Goal: Task Accomplishment & Management: Manage account settings

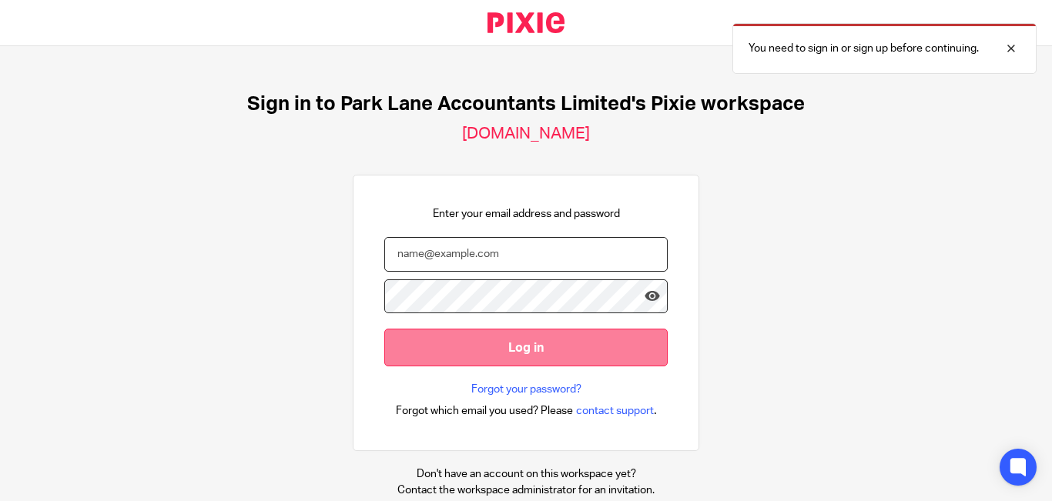
type input "[PERSON_NAME][EMAIL_ADDRESS][DOMAIN_NAME]"
click at [532, 350] on input "Log in" at bounding box center [525, 348] width 283 height 38
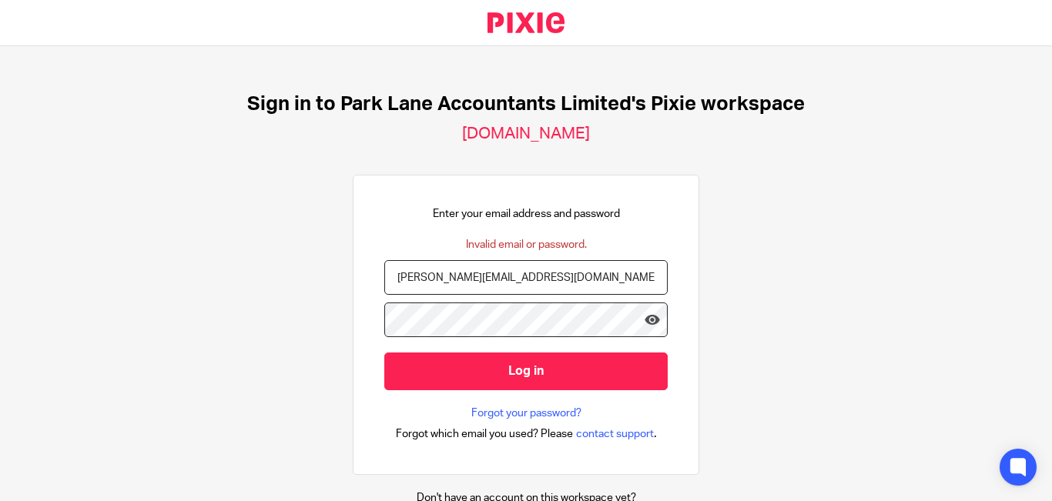
click at [384, 353] on input "Log in" at bounding box center [525, 372] width 283 height 38
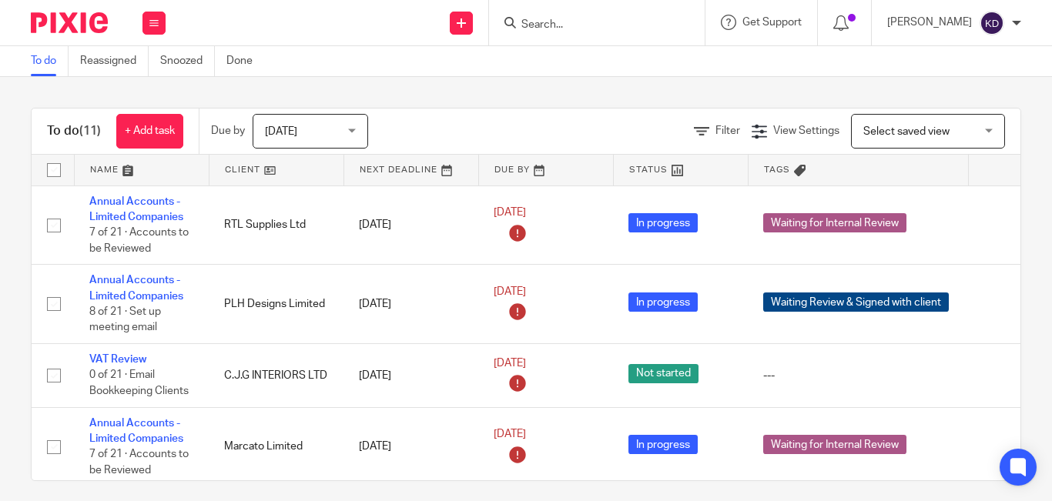
click at [595, 8] on div at bounding box center [597, 22] width 216 height 45
click at [599, 28] on input "Search" at bounding box center [589, 25] width 139 height 14
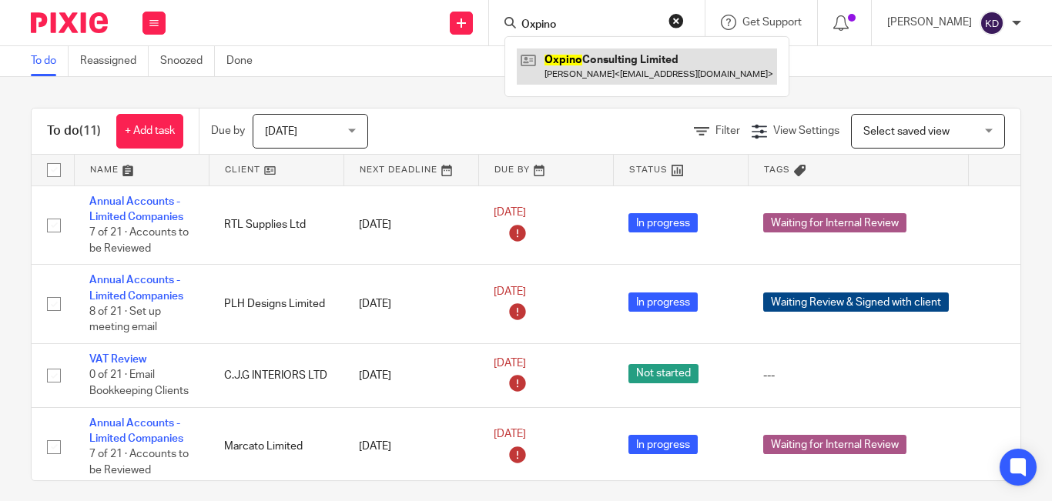
type input "Oxpino"
click at [605, 67] on link at bounding box center [647, 66] width 260 height 35
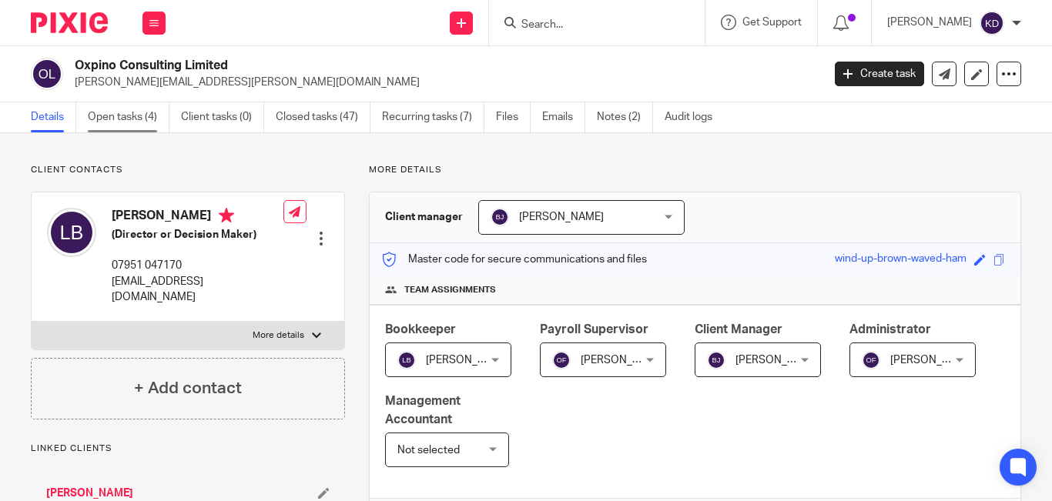
click at [133, 115] on link "Open tasks (4)" at bounding box center [129, 117] width 82 height 30
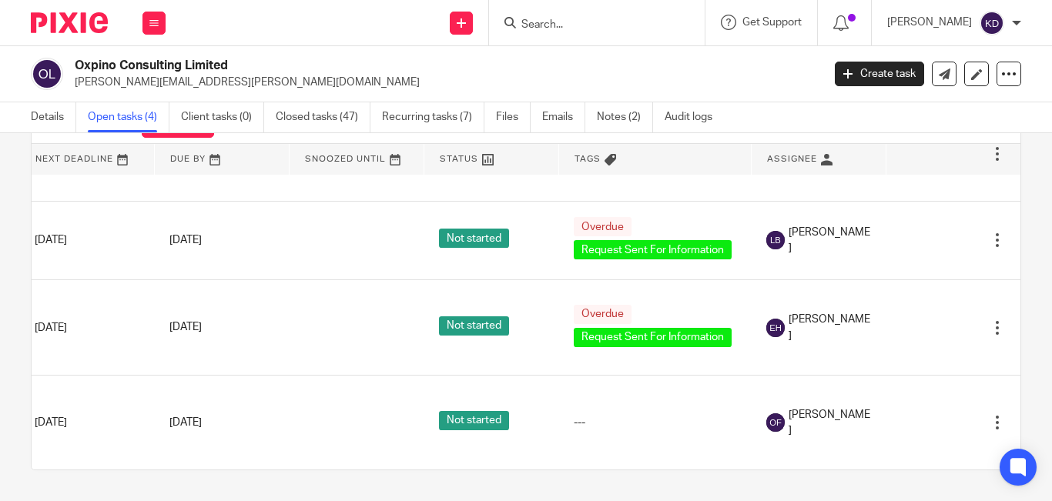
scroll to position [82, 186]
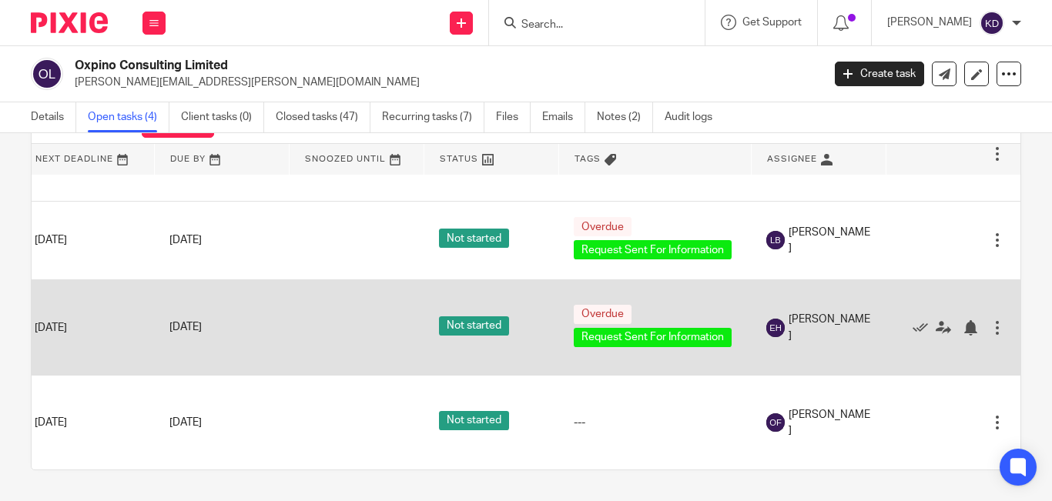
click at [990, 320] on div at bounding box center [997, 327] width 15 height 15
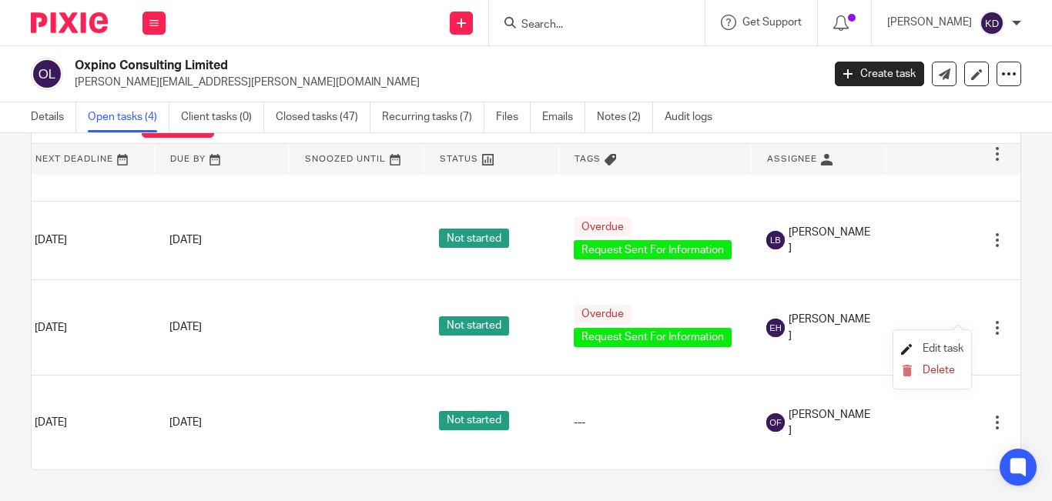
click at [937, 350] on span "Edit task" at bounding box center [943, 349] width 41 height 11
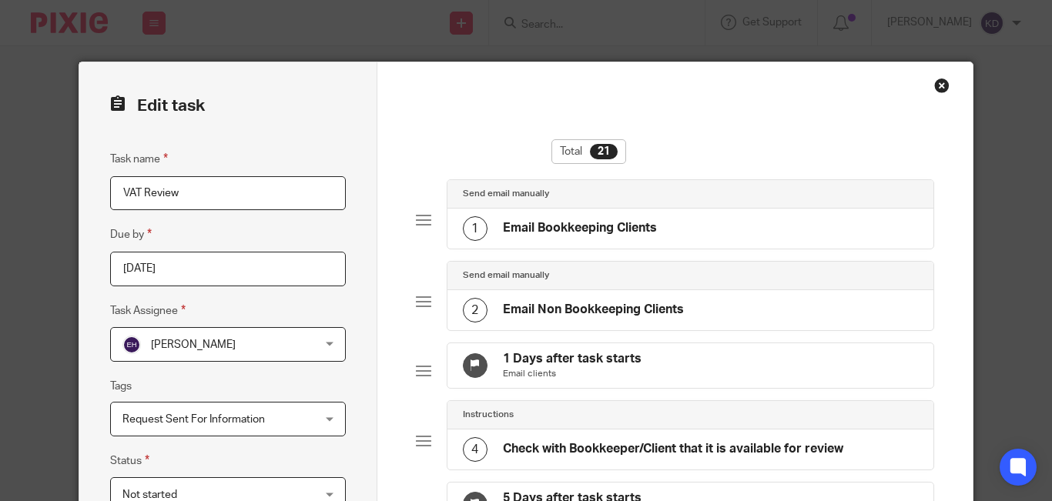
click at [240, 360] on span "[PERSON_NAME]" at bounding box center [211, 344] width 178 height 32
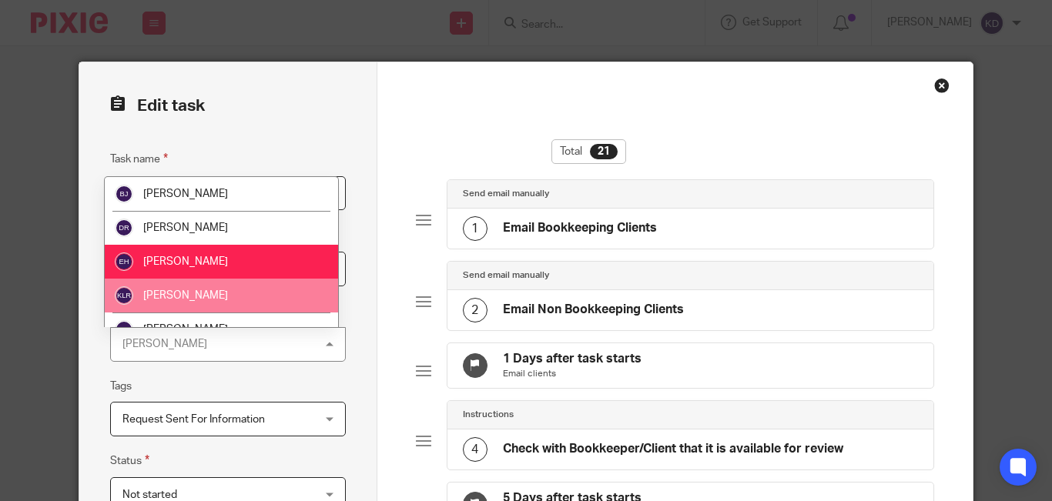
scroll to position [77, 0]
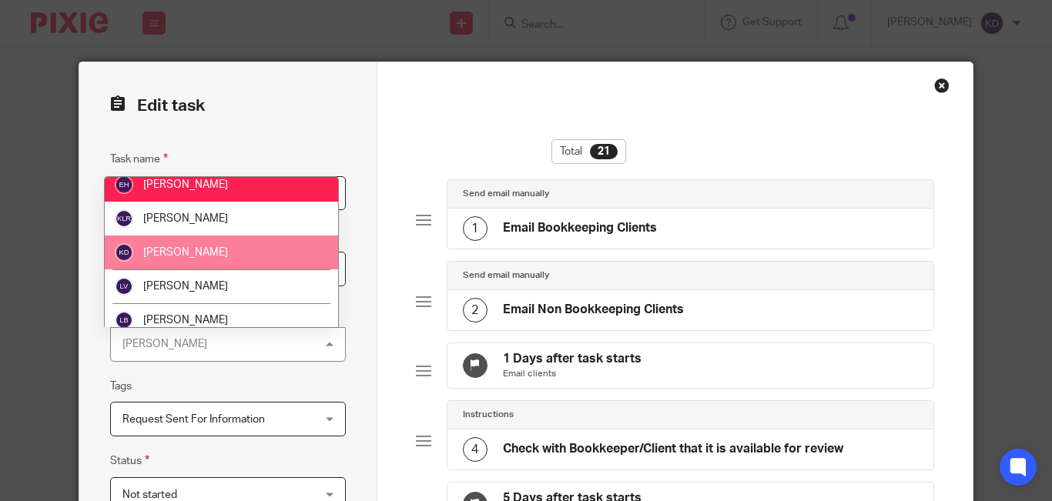
click at [178, 249] on span "[PERSON_NAME]" at bounding box center [185, 252] width 85 height 11
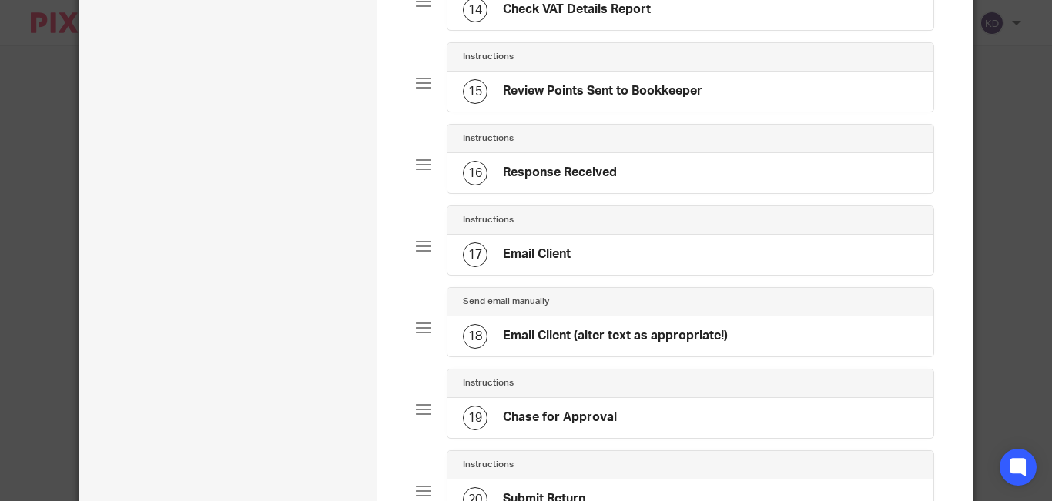
scroll to position [1604, 0]
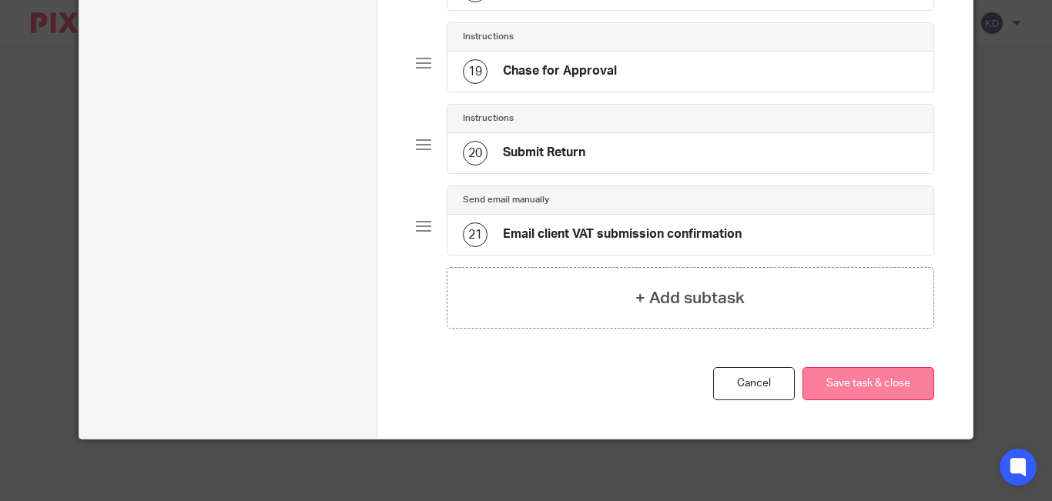
click at [834, 390] on button "Save task & close" at bounding box center [869, 383] width 132 height 33
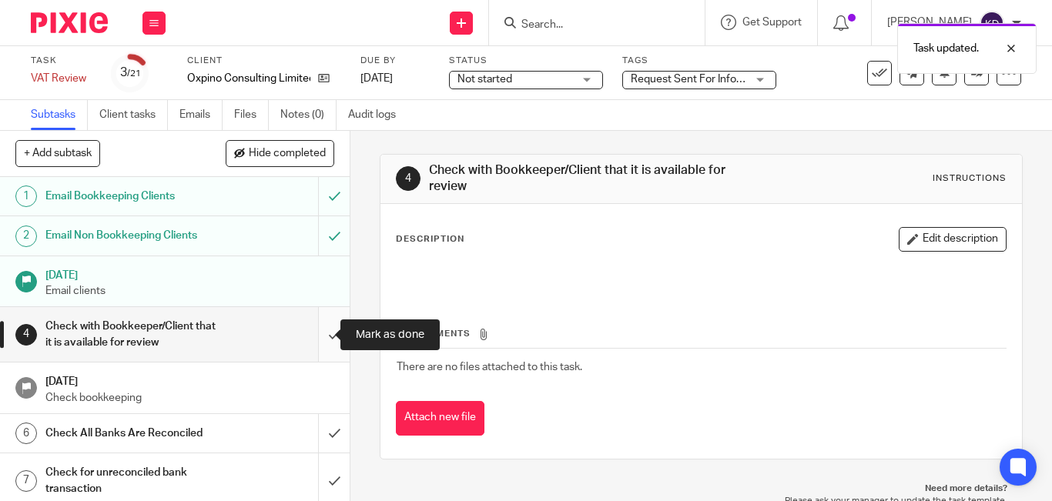
click at [315, 334] on input "submit" at bounding box center [175, 334] width 350 height 55
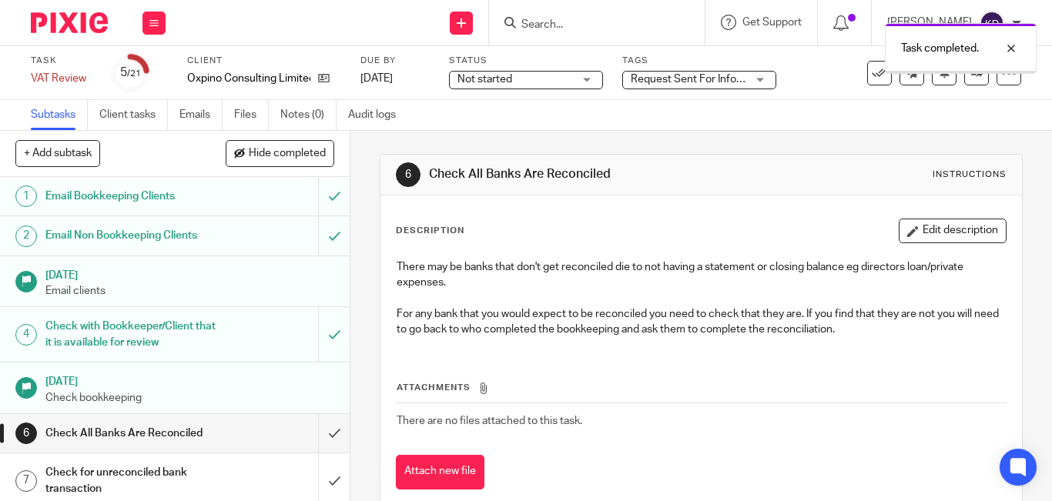
scroll to position [77, 0]
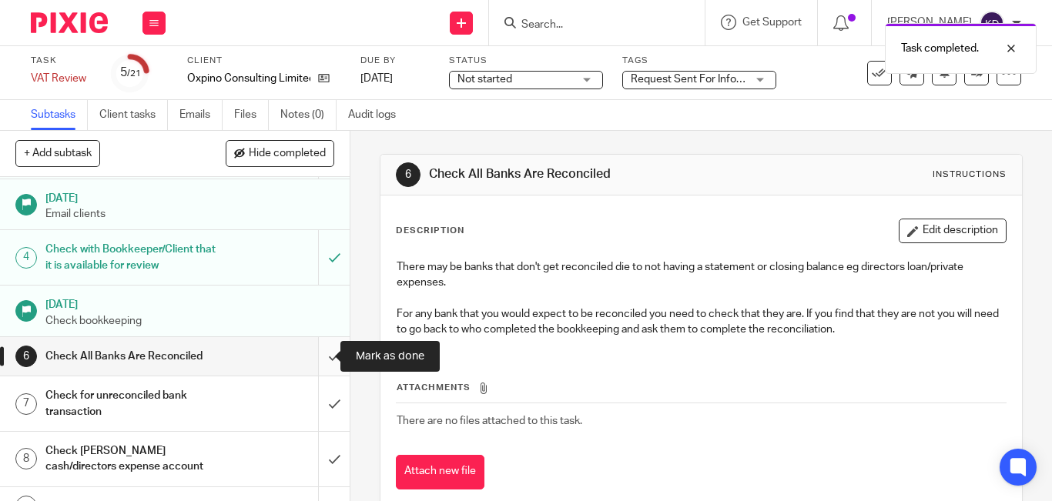
click at [324, 359] on input "submit" at bounding box center [175, 356] width 350 height 39
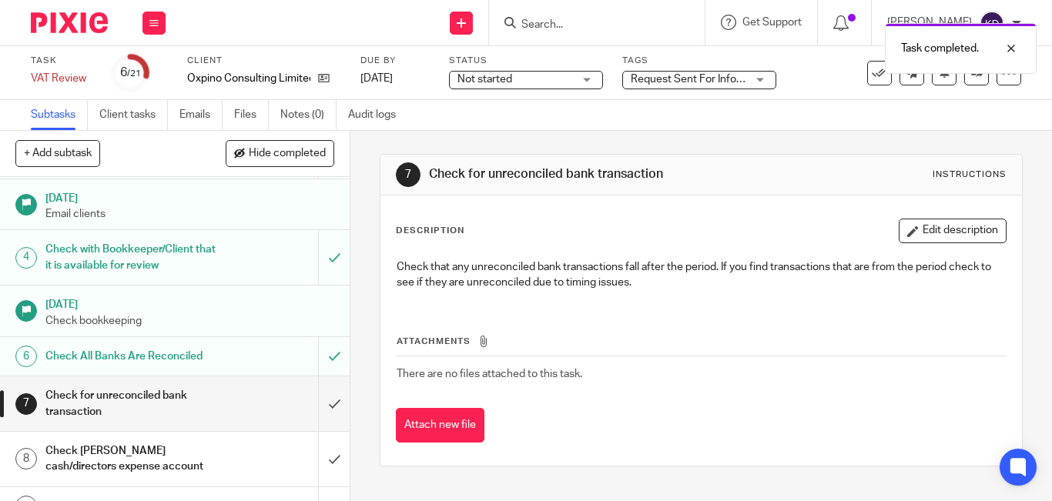
scroll to position [231, 0]
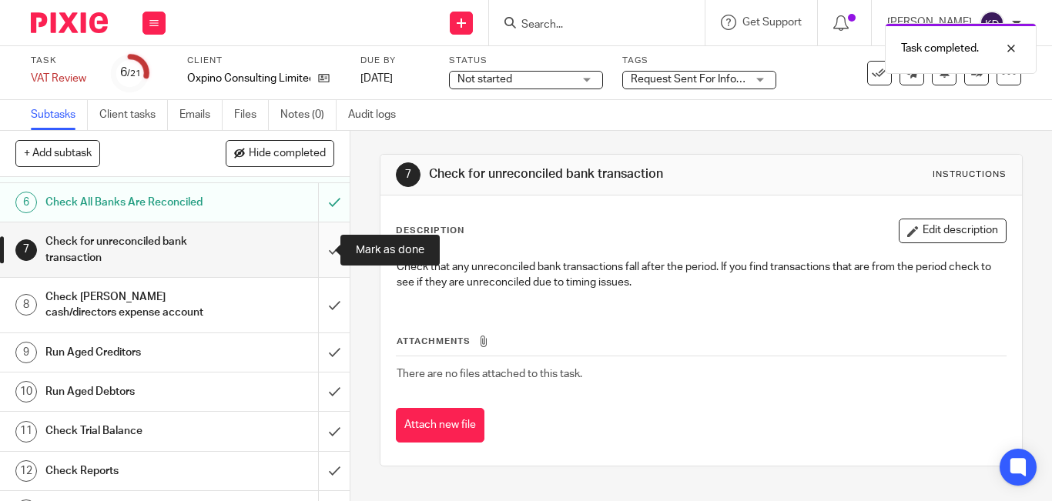
click at [315, 260] on input "submit" at bounding box center [175, 250] width 350 height 55
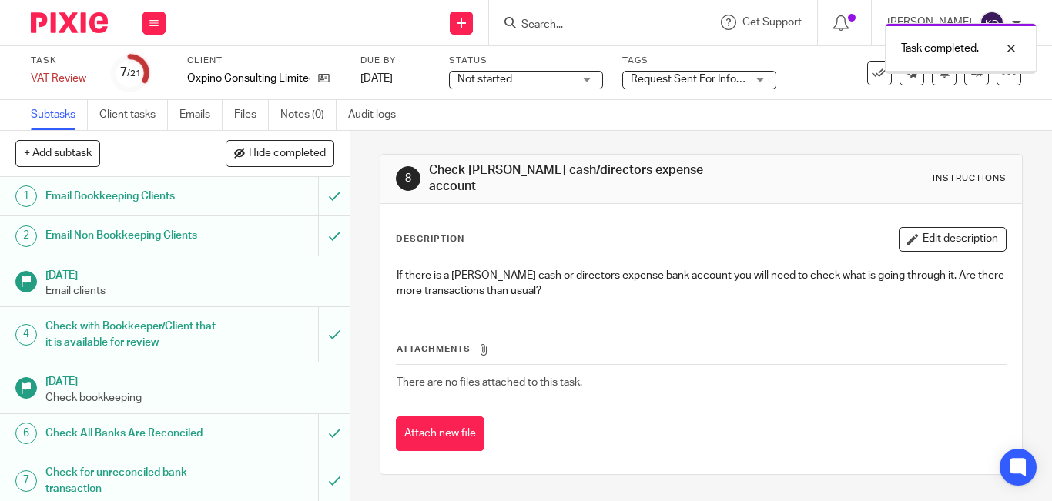
scroll to position [154, 0]
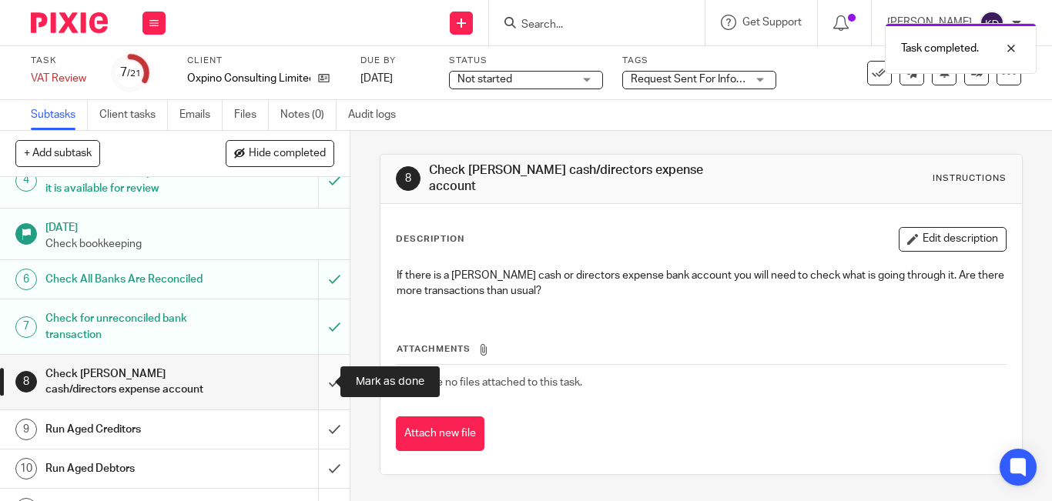
click at [311, 380] on input "submit" at bounding box center [175, 382] width 350 height 55
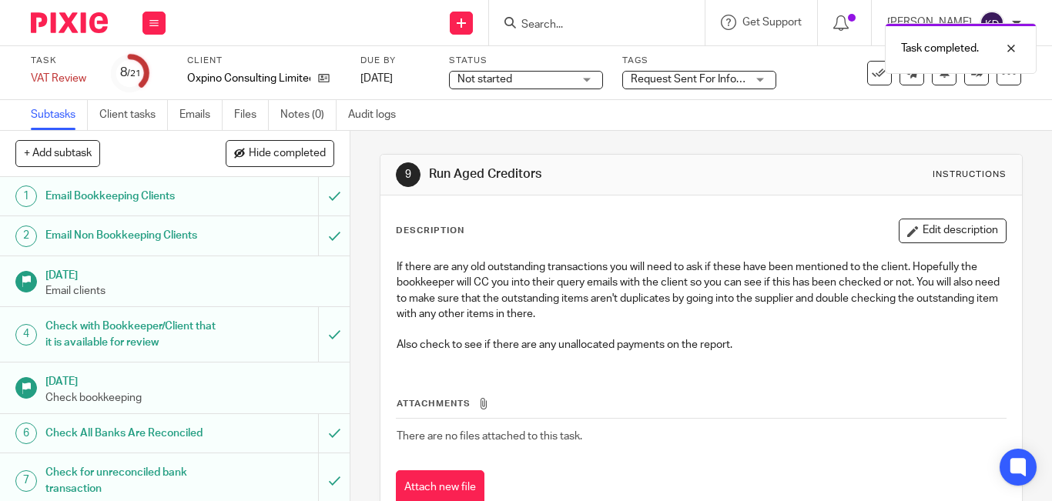
scroll to position [154, 0]
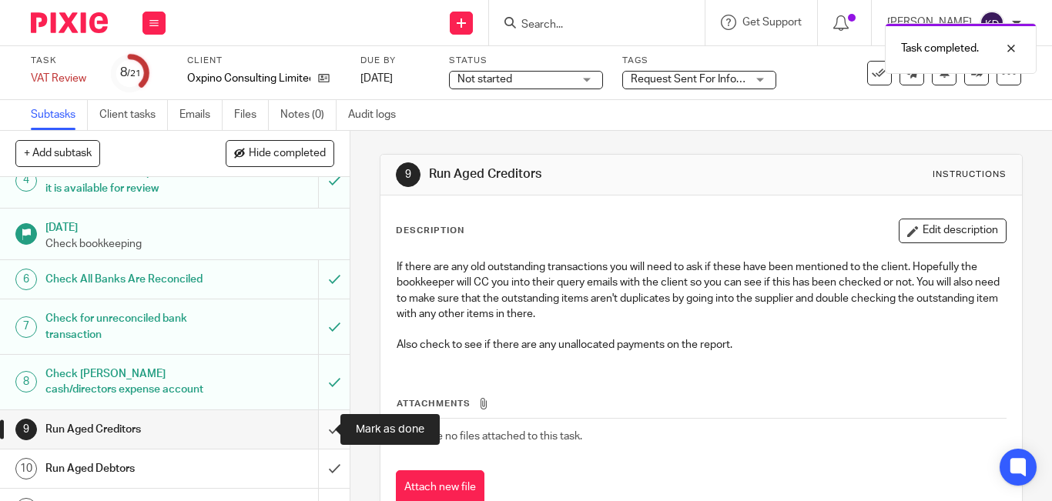
click at [313, 437] on input "submit" at bounding box center [175, 430] width 350 height 39
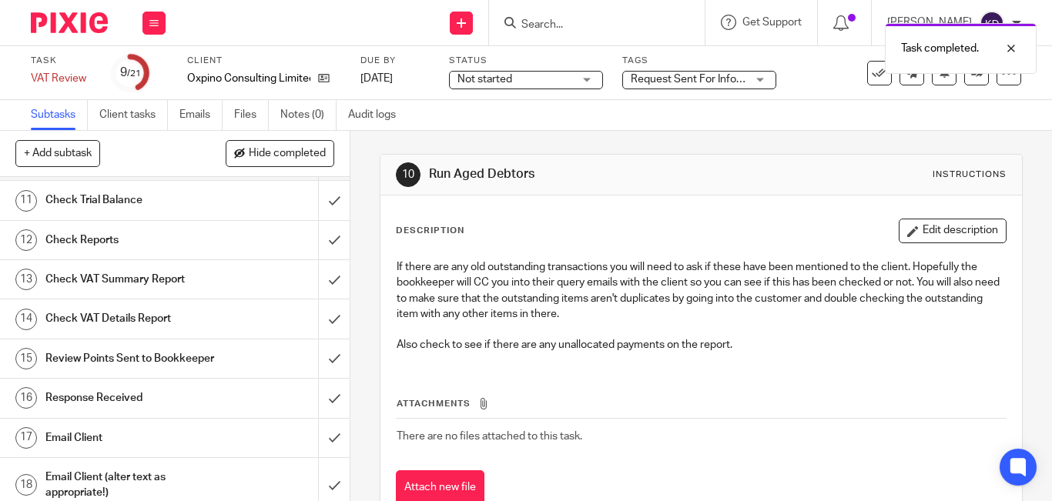
scroll to position [308, 0]
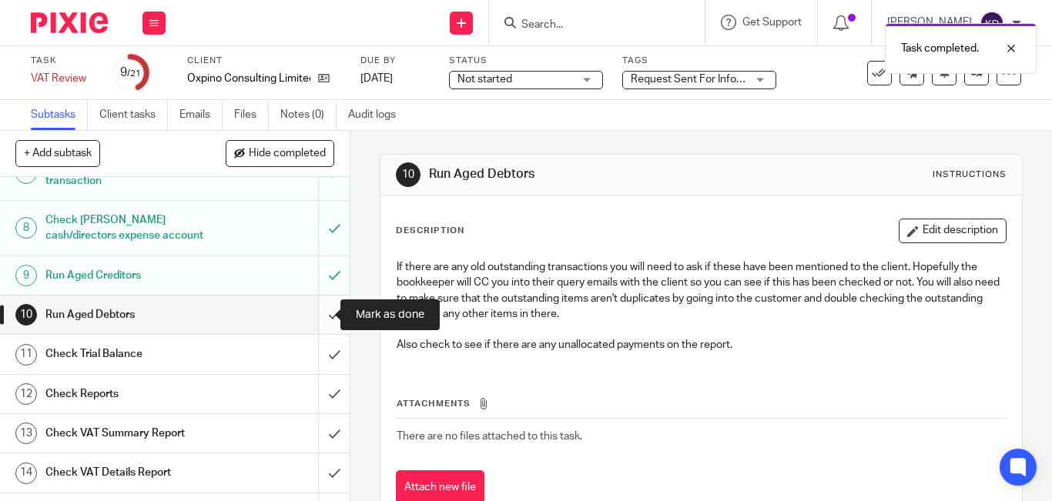
click at [319, 315] on input "submit" at bounding box center [175, 315] width 350 height 39
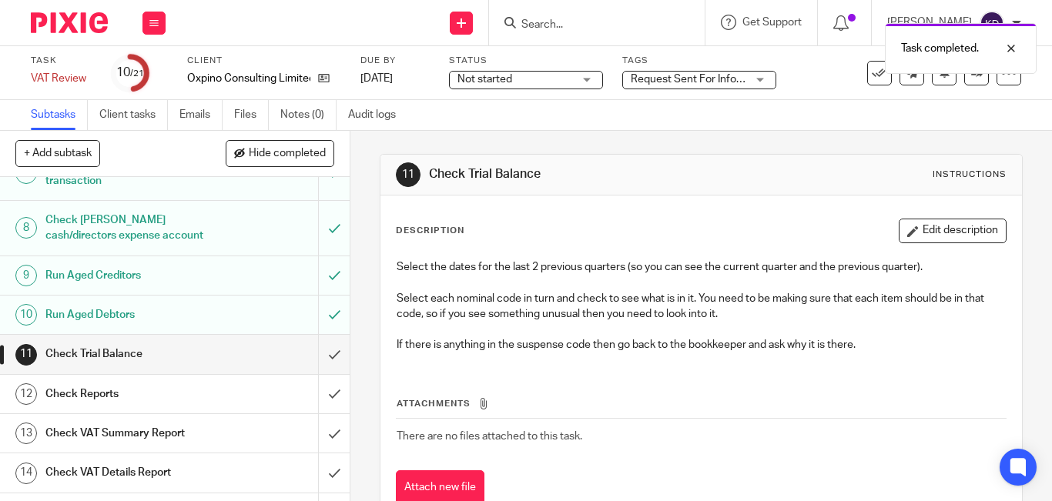
scroll to position [462, 0]
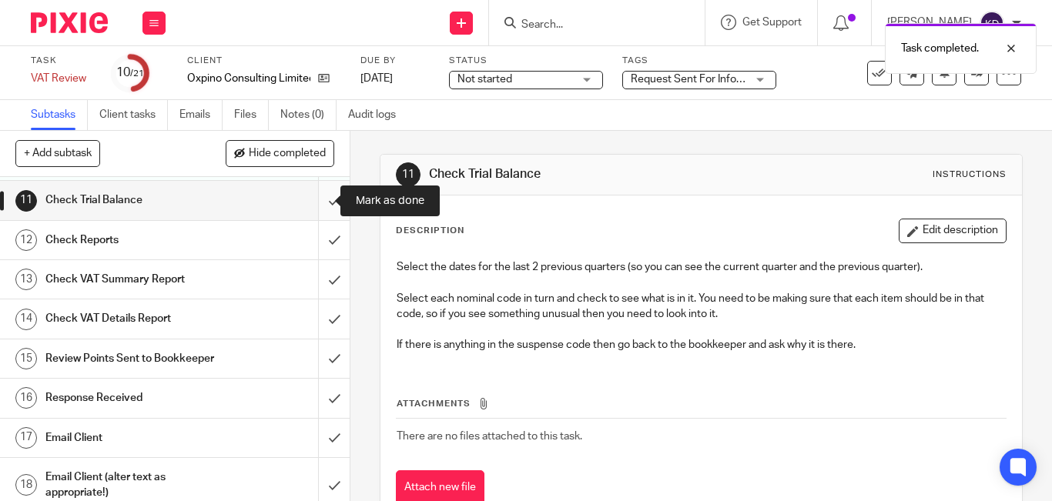
click at [317, 203] on input "submit" at bounding box center [175, 200] width 350 height 39
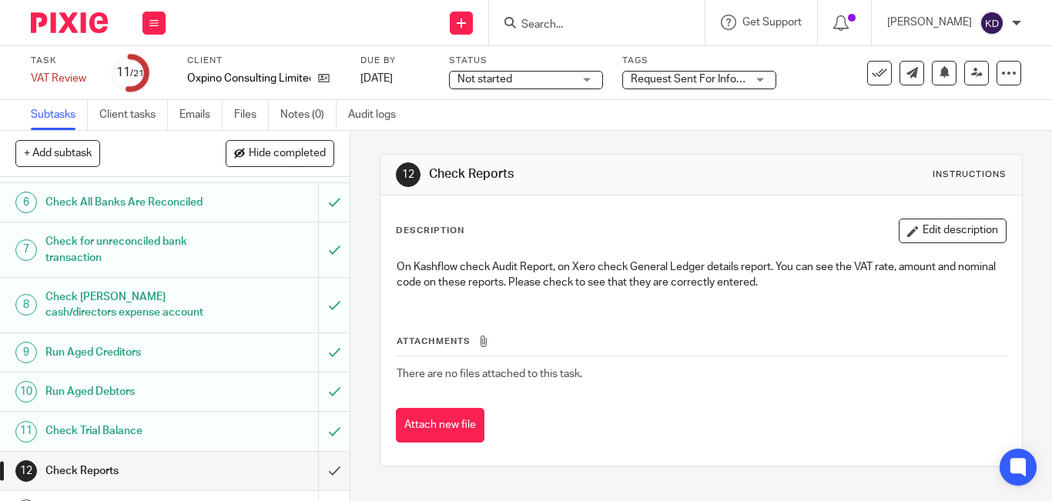
scroll to position [308, 0]
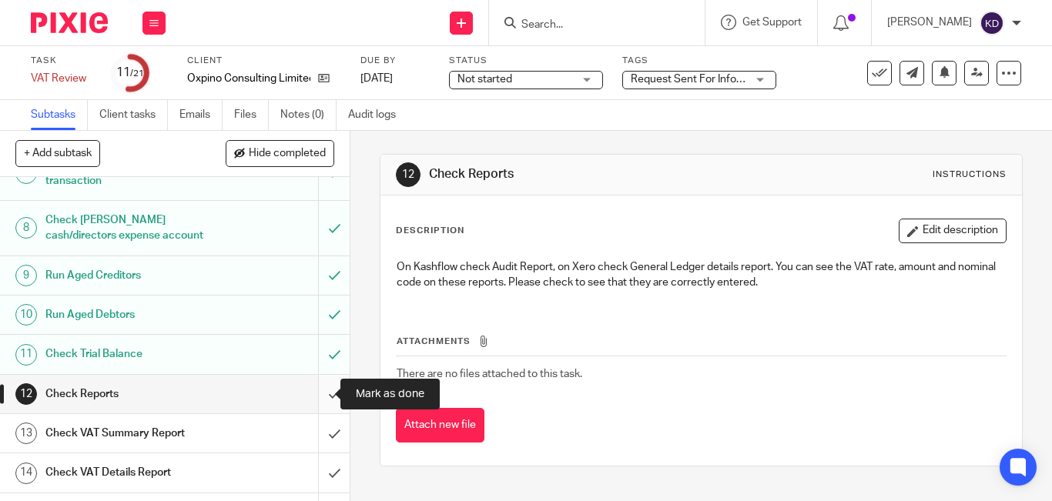
click at [314, 395] on input "submit" at bounding box center [175, 394] width 350 height 39
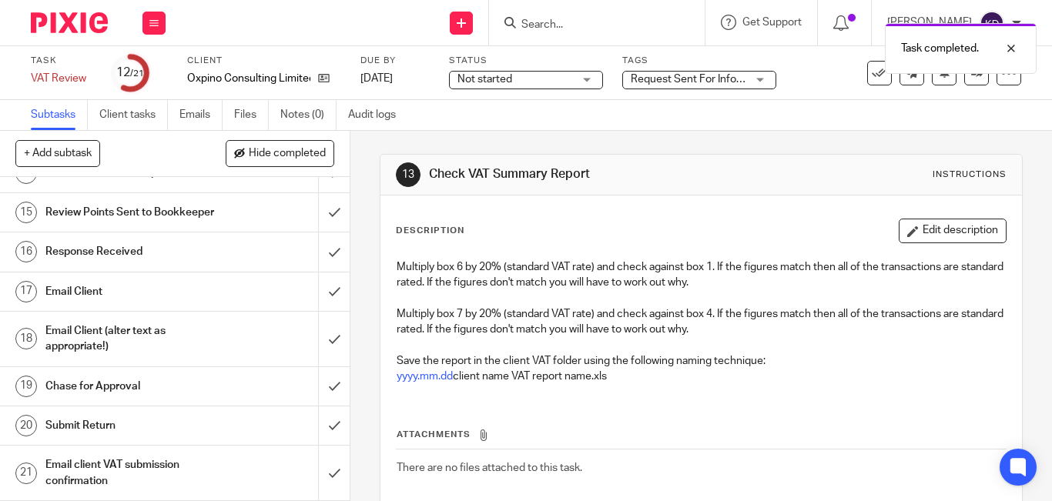
scroll to position [470, 0]
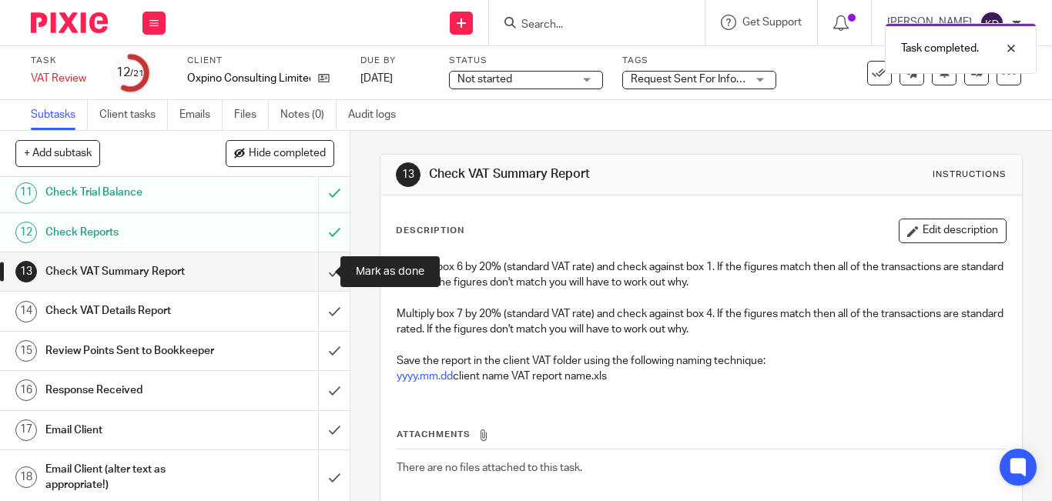
drag, startPoint x: 317, startPoint y: 279, endPoint x: 280, endPoint y: 325, distance: 59.2
click at [317, 279] on input "submit" at bounding box center [175, 272] width 350 height 39
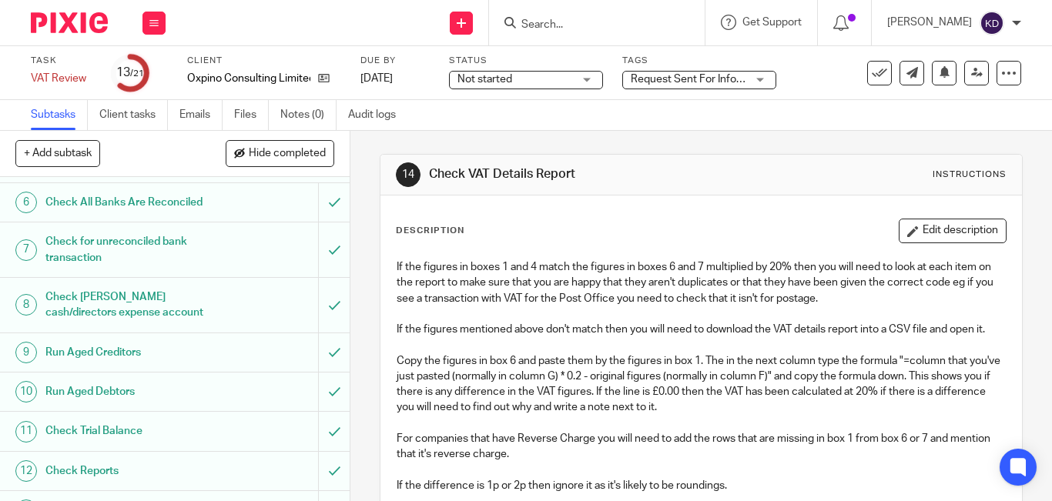
scroll to position [385, 0]
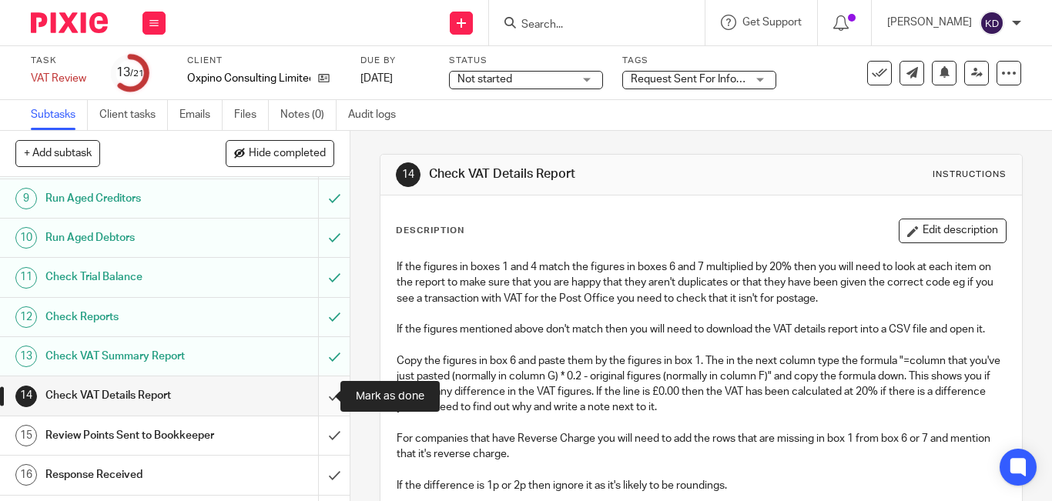
click at [315, 394] on input "submit" at bounding box center [175, 396] width 350 height 39
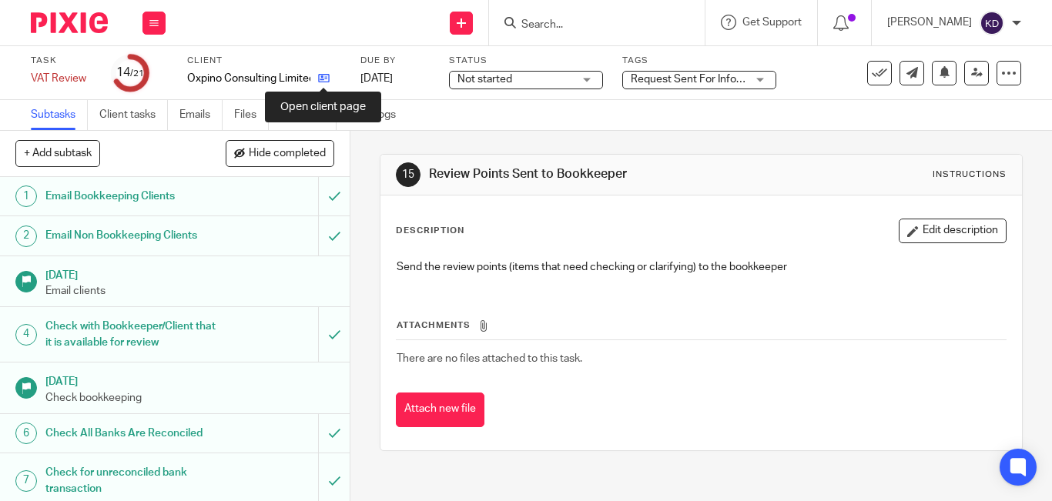
drag, startPoint x: 324, startPoint y: 75, endPoint x: 320, endPoint y: 85, distance: 9.7
click at [324, 75] on icon at bounding box center [324, 78] width 12 height 12
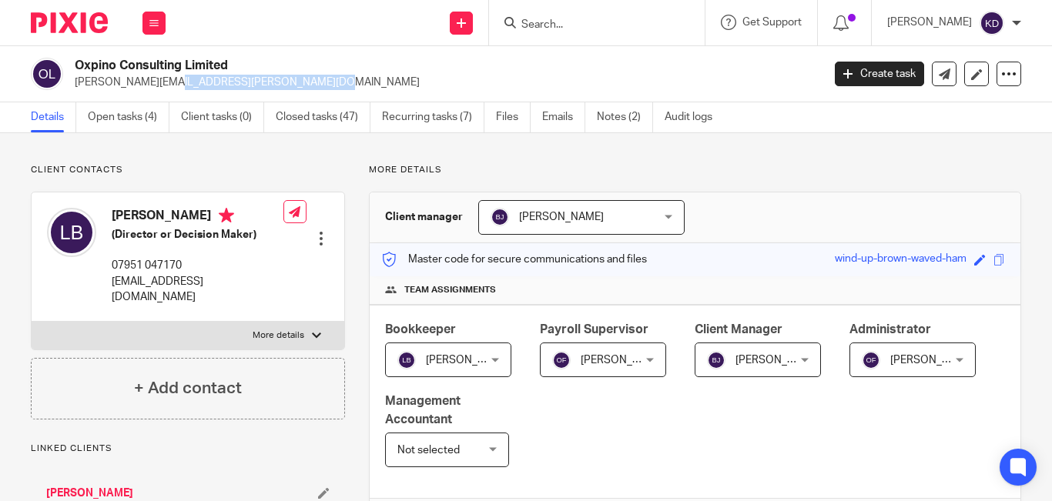
drag, startPoint x: 74, startPoint y: 80, endPoint x: 226, endPoint y: 86, distance: 152.7
click at [226, 86] on div "Oxpino Consulting Limited [PERSON_NAME][EMAIL_ADDRESS][PERSON_NAME][DOMAIN_NAME]" at bounding box center [421, 74] width 781 height 32
copy p "[PERSON_NAME][EMAIL_ADDRESS][PERSON_NAME][DOMAIN_NAME]"
